Goal: Find specific page/section: Find specific page/section

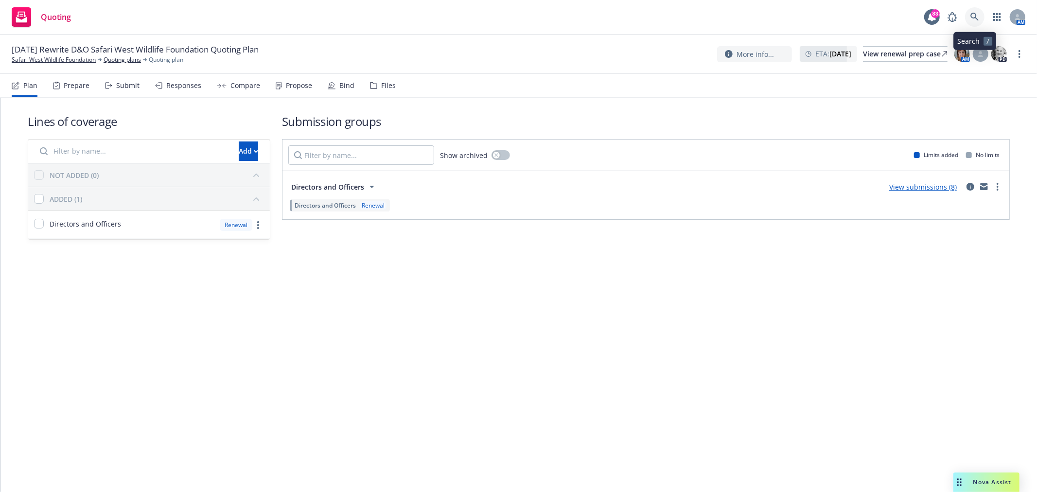
click at [969, 12] on link at bounding box center [974, 16] width 19 height 19
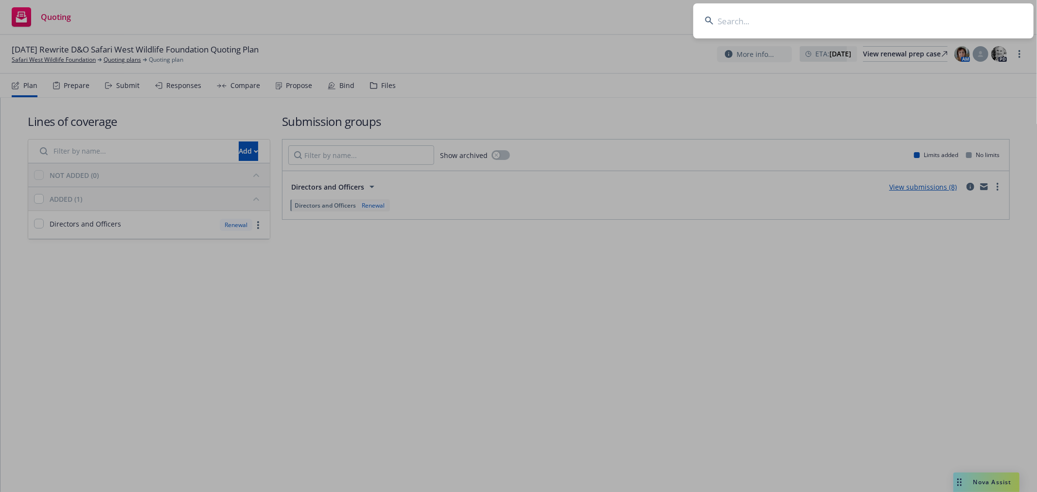
click at [847, 26] on input at bounding box center [863, 20] width 340 height 35
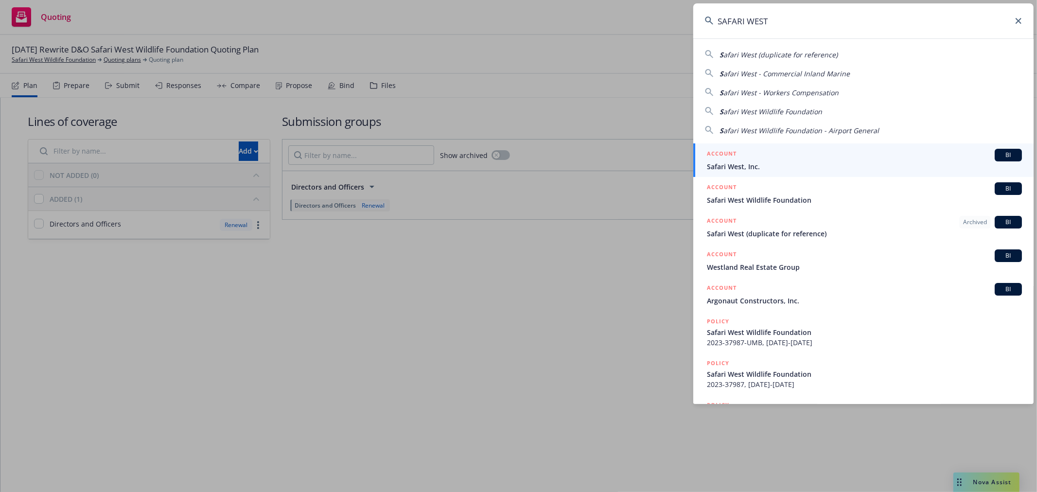
type input "SAFARI WEST"
click at [791, 160] on div "ACCOUNT BI" at bounding box center [864, 155] width 315 height 13
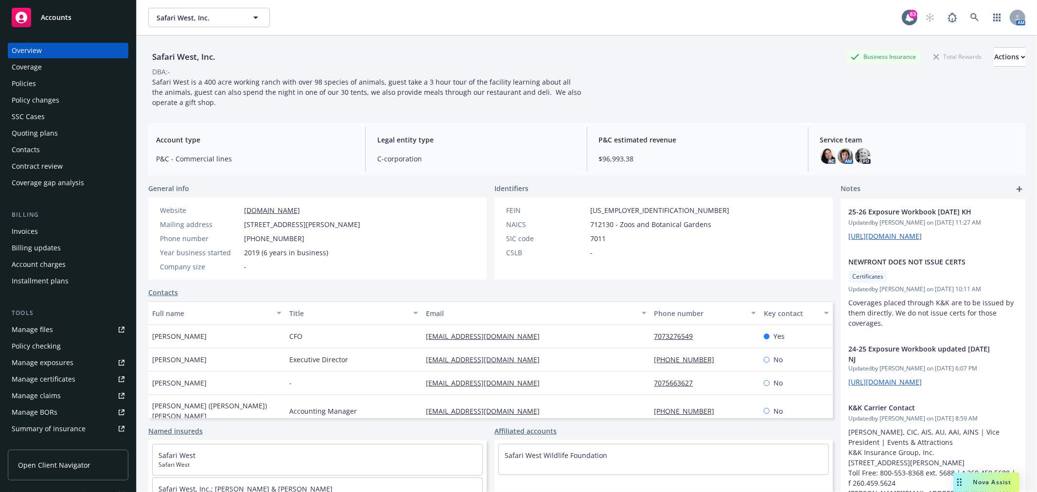
click at [60, 132] on div "Quoting plans" at bounding box center [68, 133] width 113 height 16
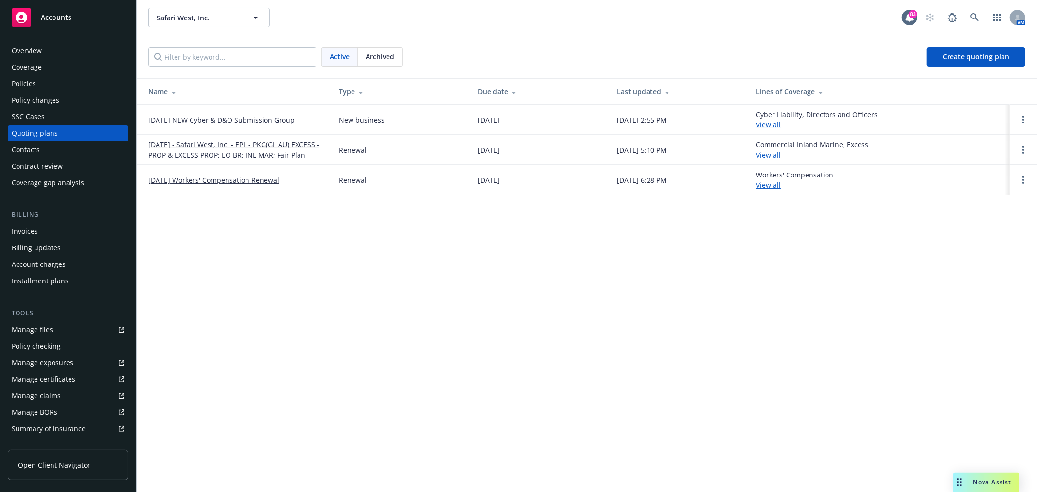
click at [236, 182] on link "01/01/26 Workers' Compensation Renewal" at bounding box center [213, 180] width 131 height 10
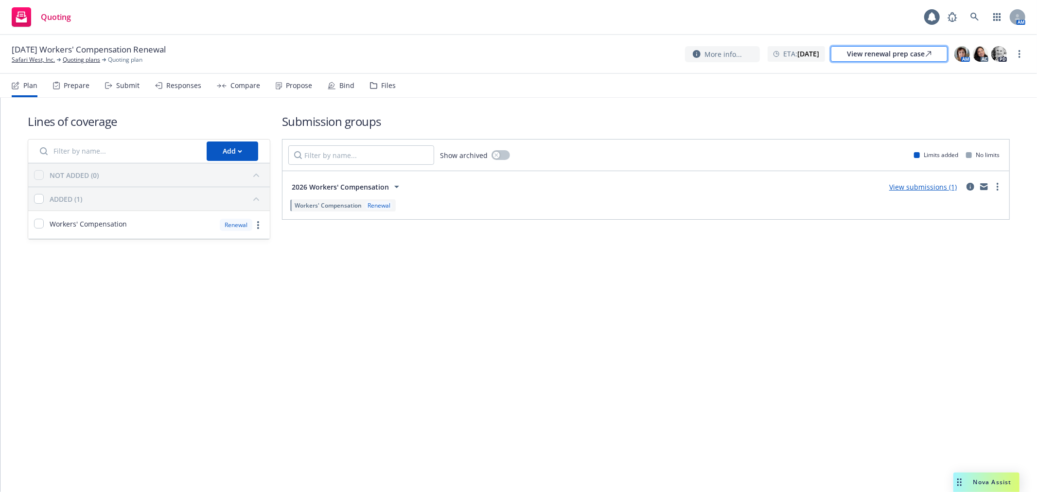
click at [864, 54] on div "View renewal prep case" at bounding box center [889, 54] width 85 height 15
click at [973, 18] on icon at bounding box center [974, 17] width 8 height 8
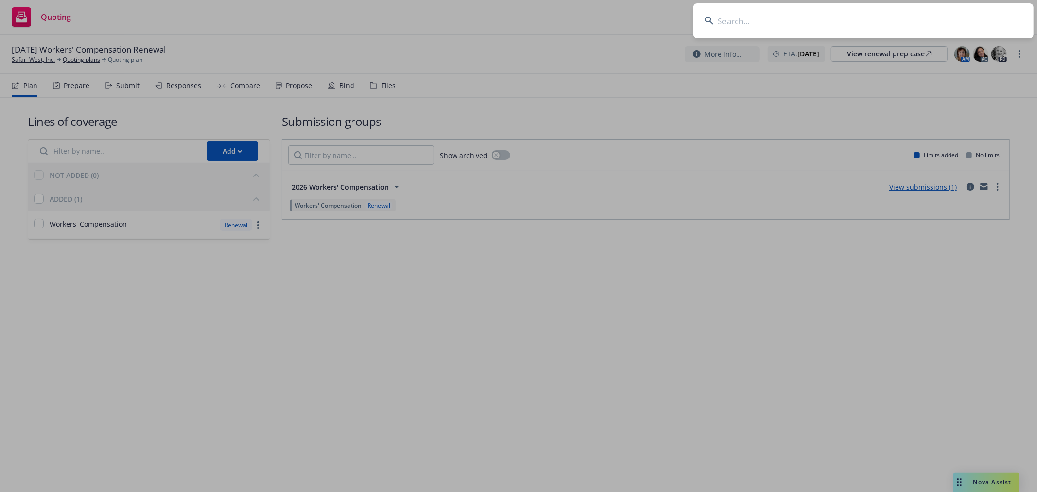
click at [875, 26] on input at bounding box center [863, 20] width 340 height 35
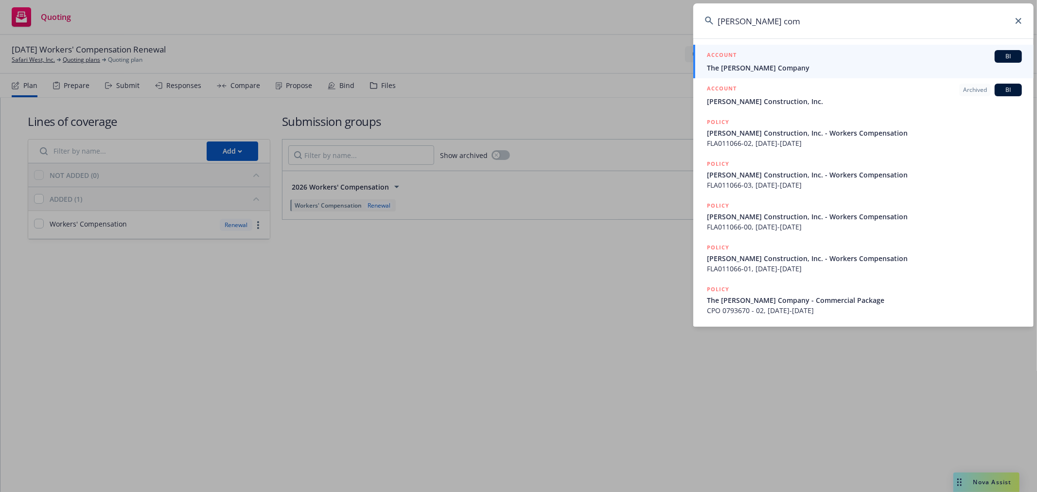
type input "rodde com"
click at [851, 65] on span "The Rodde Company" at bounding box center [864, 68] width 315 height 10
